Goal: Task Accomplishment & Management: Complete application form

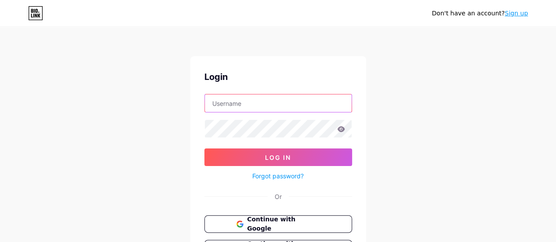
click at [272, 109] on input "text" at bounding box center [278, 104] width 147 height 18
type input "[EMAIL_ADDRESS][DOMAIN_NAME]"
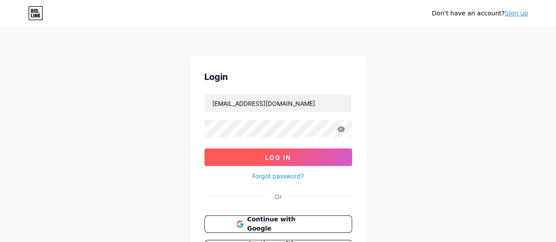
click at [284, 158] on span "Log In" at bounding box center [278, 157] width 26 height 7
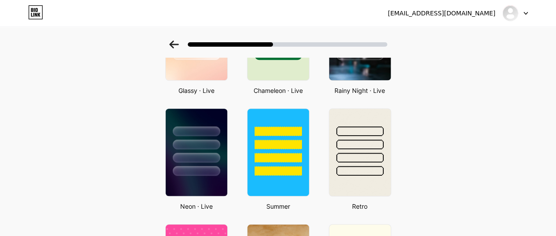
scroll to position [352, 0]
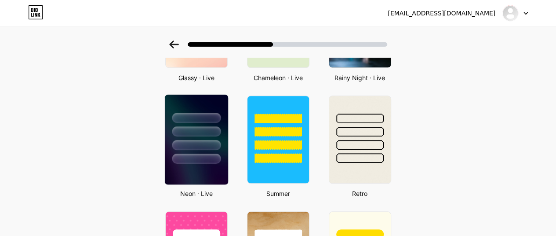
click at [180, 146] on div at bounding box center [196, 145] width 49 height 10
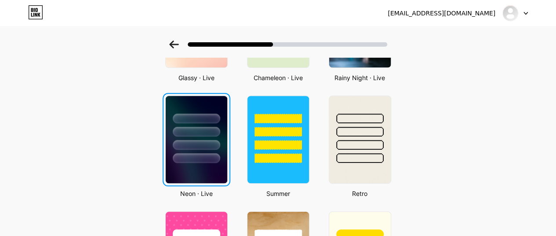
scroll to position [0, 0]
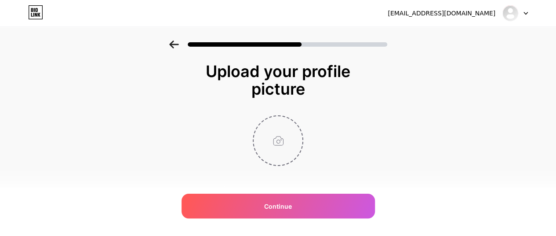
click at [285, 139] on input "file" at bounding box center [278, 140] width 49 height 49
click at [287, 134] on input "file" at bounding box center [278, 140] width 49 height 49
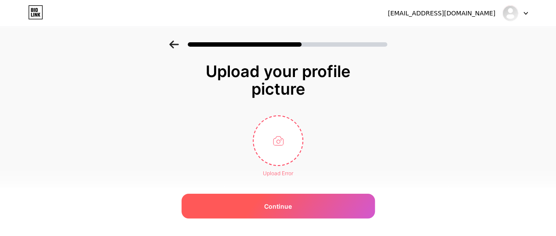
click at [302, 200] on div "Continue" at bounding box center [278, 205] width 193 height 25
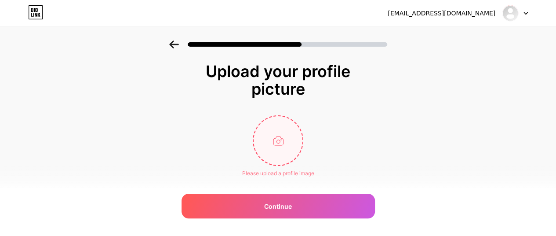
click at [274, 138] on input "file" at bounding box center [278, 140] width 49 height 49
click at [292, 140] on input "file" at bounding box center [278, 140] width 49 height 49
click at [284, 131] on input "file" at bounding box center [278, 140] width 49 height 49
type input "C:\fakepath\teppy.jpg"
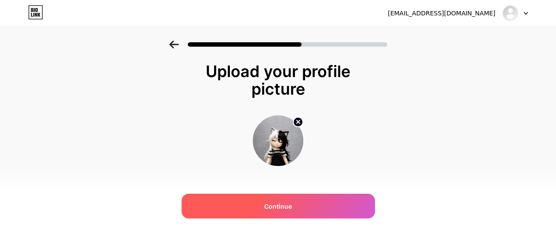
click at [290, 206] on span "Continue" at bounding box center [278, 205] width 28 height 9
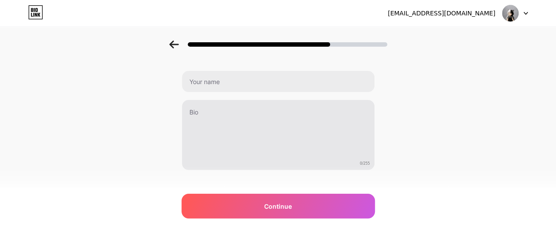
scroll to position [40, 0]
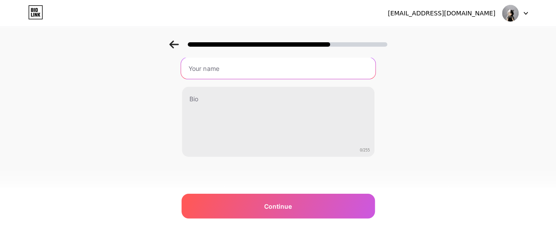
click at [256, 68] on input "text" at bounding box center [278, 68] width 194 height 21
type input "Teppyyy."
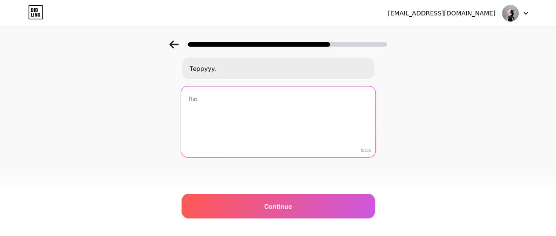
click at [296, 98] on textarea at bounding box center [278, 122] width 194 height 72
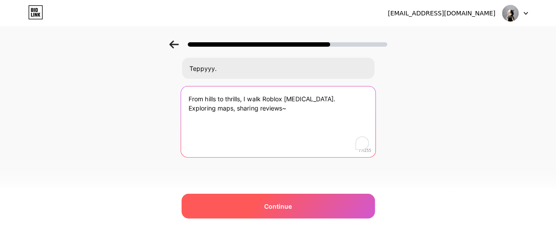
type textarea "From hills to thrills, I walk Roblox [MEDICAL_DATA]. Exploring maps, sharing re…"
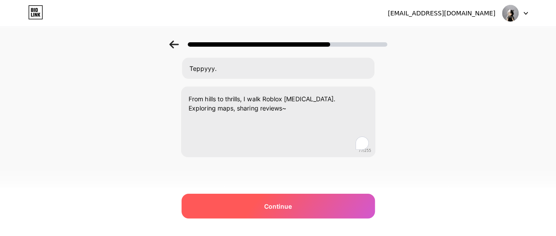
click at [285, 212] on div "Continue" at bounding box center [278, 205] width 193 height 25
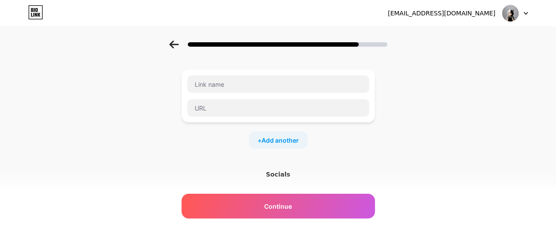
scroll to position [0, 0]
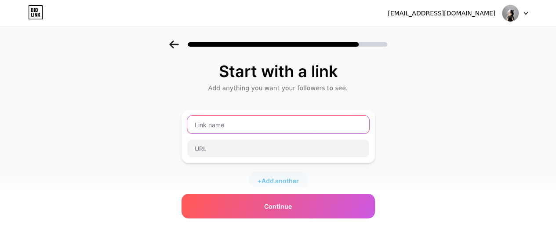
click at [287, 127] on input "text" at bounding box center [278, 125] width 182 height 18
drag, startPoint x: 216, startPoint y: 129, endPoint x: 185, endPoint y: 123, distance: 31.7
click at [185, 123] on div "Rblx" at bounding box center [278, 136] width 193 height 53
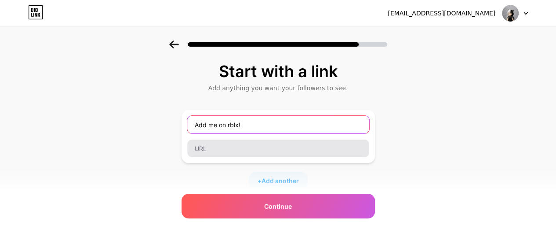
type input "Add me on rblx!"
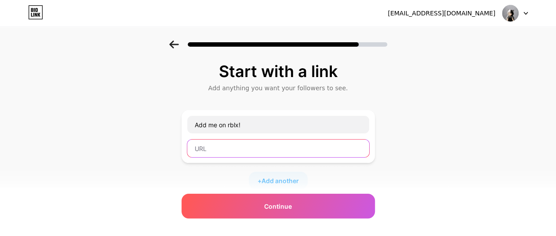
click at [237, 143] on input "text" at bounding box center [278, 148] width 182 height 18
paste input "[URL][DOMAIN_NAME]"
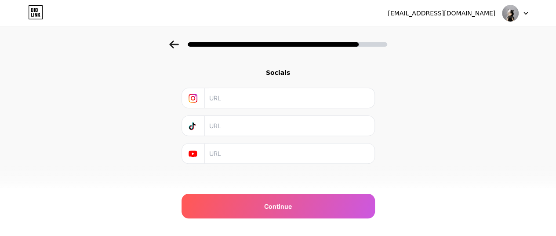
scroll to position [148, 0]
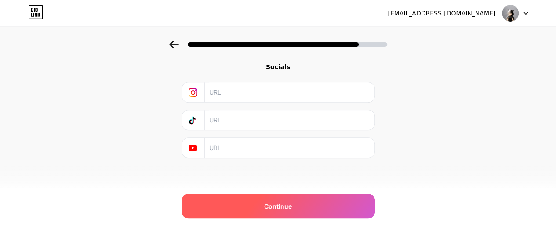
type input "[URL][DOMAIN_NAME]"
click at [290, 206] on span "Continue" at bounding box center [278, 205] width 28 height 9
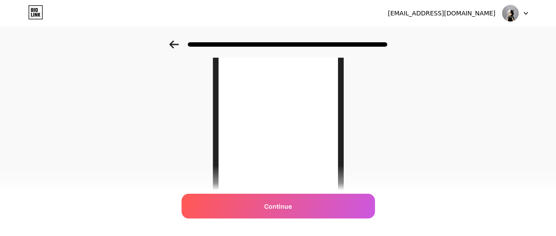
scroll to position [118, 0]
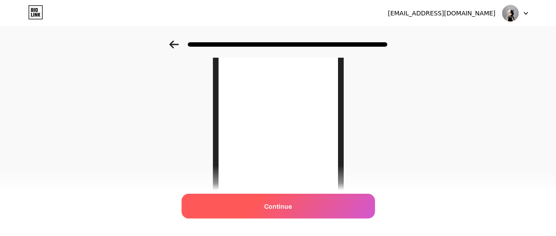
click at [298, 202] on div "Continue" at bounding box center [278, 205] width 193 height 25
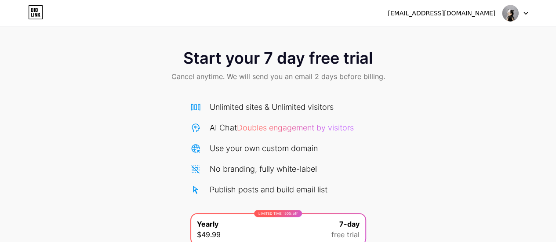
click at [36, 15] on icon at bounding box center [36, 15] width 2 height 4
click at [513, 12] on img at bounding box center [510, 13] width 17 height 17
click at [160, 15] on div "[EMAIL_ADDRESS][DOMAIN_NAME] Logout" at bounding box center [278, 13] width 556 height 16
click at [36, 11] on icon at bounding box center [36, 10] width 2 height 4
